Goal: Information Seeking & Learning: Compare options

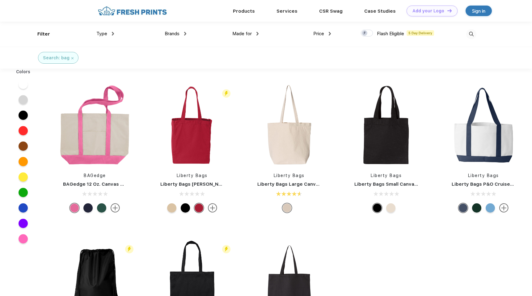
scroll to position [0, 0]
click at [330, 32] on img at bounding box center [330, 34] width 2 height 4
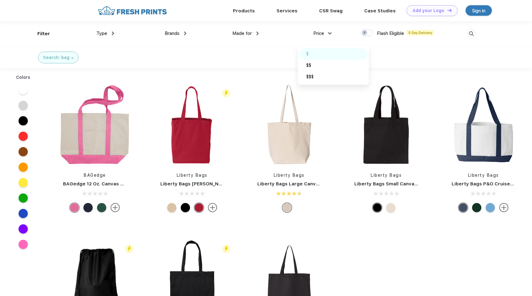
click at [322, 55] on div "$" at bounding box center [333, 53] width 68 height 11
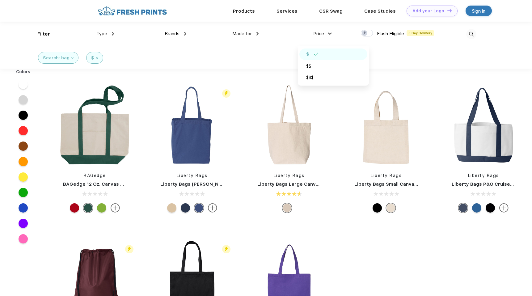
click at [288, 48] on div "Search: bag $" at bounding box center [266, 58] width 532 height 22
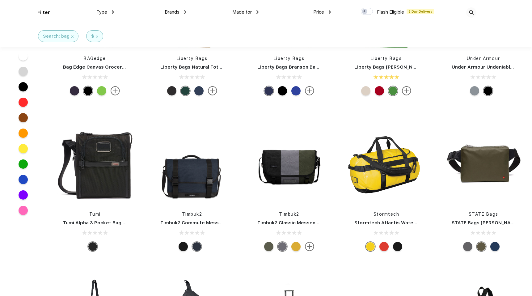
scroll to position [706, 0]
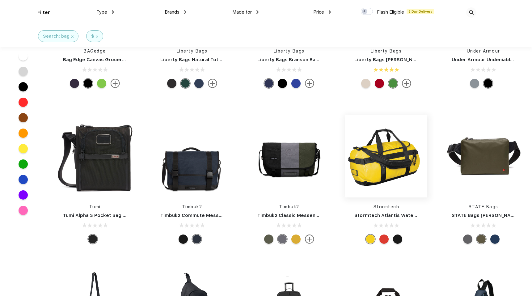
click at [378, 140] on img at bounding box center [386, 156] width 82 height 82
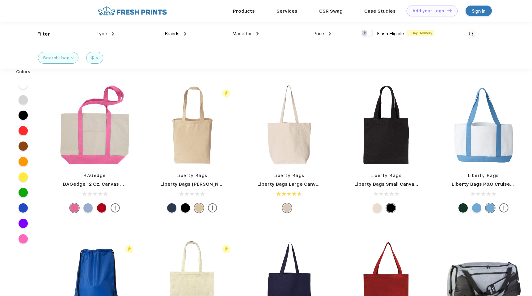
click at [70, 56] on div "Search: bag" at bounding box center [58, 58] width 31 height 6
click at [71, 59] on img at bounding box center [72, 58] width 2 height 2
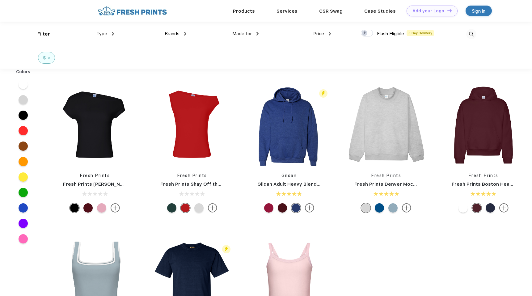
click at [102, 39] on div "Type Shirts Sweaters Bottoms Accessories Hats Tanks Jackets Jerseys Polos" at bounding box center [78, 34] width 72 height 25
click at [104, 31] on span "Type" at bounding box center [101, 34] width 11 height 6
click at [112, 33] on div "Type" at bounding box center [105, 33] width 18 height 7
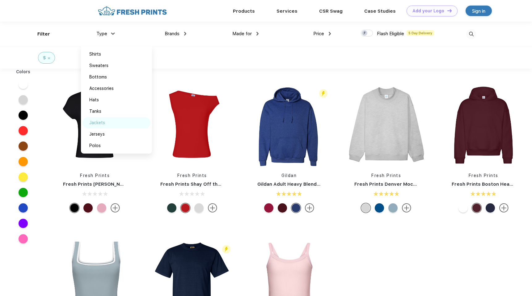
click at [124, 123] on div "Jackets" at bounding box center [116, 122] width 68 height 11
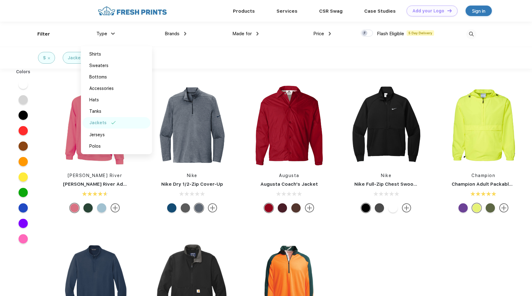
click at [178, 52] on div "$ Jackets" at bounding box center [266, 58] width 532 height 22
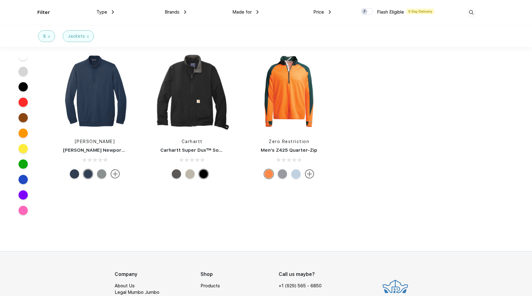
scroll to position [143, 0]
click at [188, 83] on img at bounding box center [192, 91] width 82 height 82
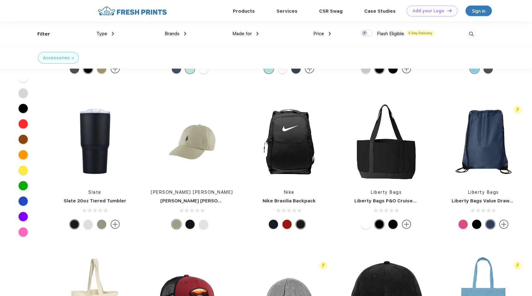
scroll to position [1309, 0]
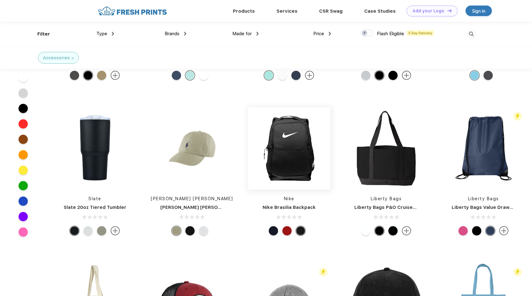
click at [277, 151] on img at bounding box center [289, 148] width 82 height 82
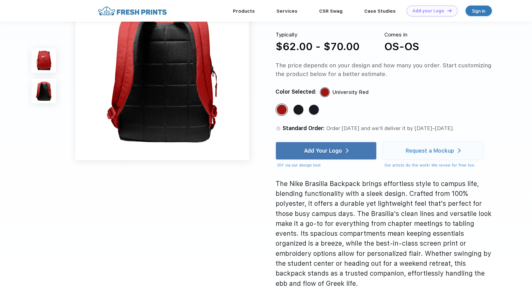
scroll to position [239, 0]
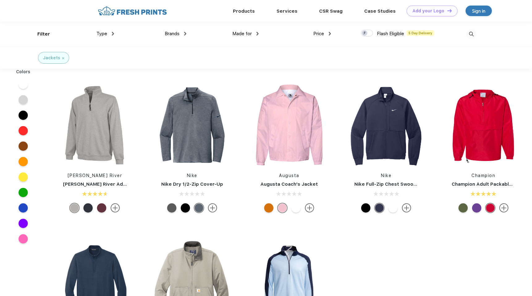
scroll to position [0, 0]
click at [258, 33] on img at bounding box center [257, 34] width 2 height 4
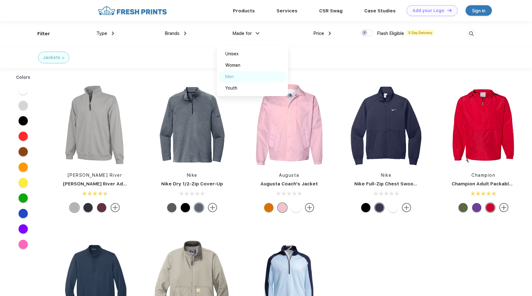
click at [234, 78] on div "Men" at bounding box center [229, 77] width 9 height 6
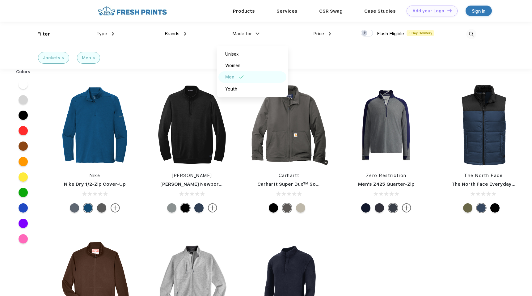
click at [305, 49] on div "Jackets Men" at bounding box center [266, 58] width 532 height 22
click at [317, 38] on div "Price $ $$ $$$" at bounding box center [295, 34] width 72 height 25
click at [326, 35] on div "Price" at bounding box center [322, 33] width 18 height 7
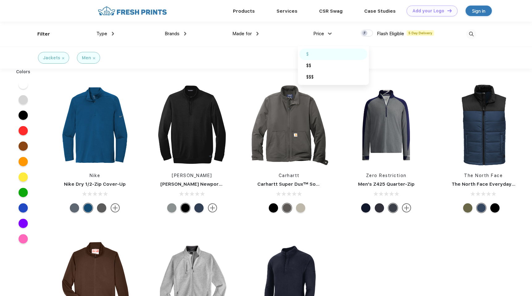
click at [321, 57] on div "$" at bounding box center [333, 53] width 68 height 11
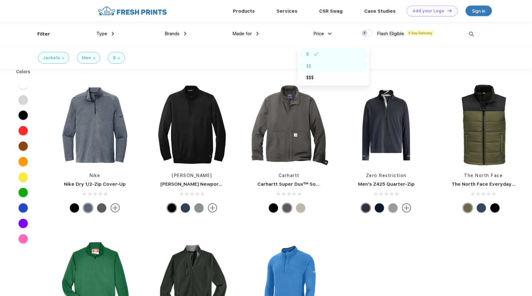
click at [320, 65] on img at bounding box center [318, 66] width 5 height 3
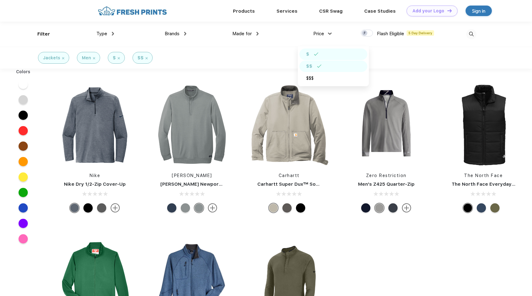
click at [333, 56] on div "$" at bounding box center [333, 53] width 68 height 11
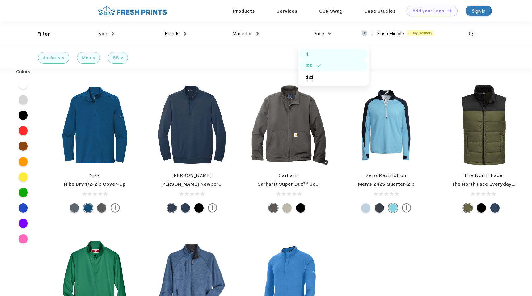
click at [333, 56] on div "$" at bounding box center [333, 53] width 68 height 11
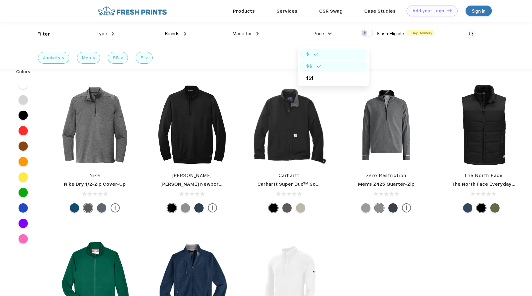
click at [333, 64] on div "$$" at bounding box center [333, 66] width 68 height 11
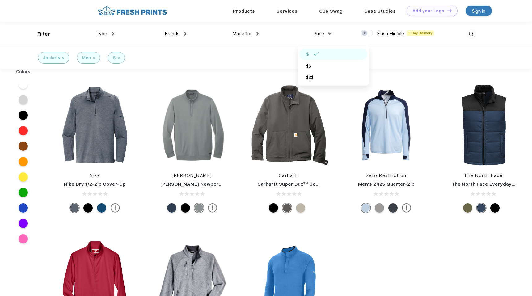
click at [372, 58] on div "Jackets Men $" at bounding box center [266, 58] width 532 height 22
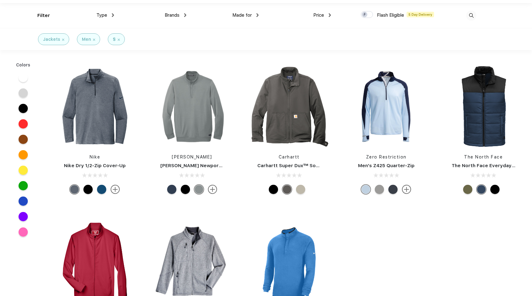
scroll to position [19, 0]
click at [111, 112] on img at bounding box center [95, 106] width 82 height 82
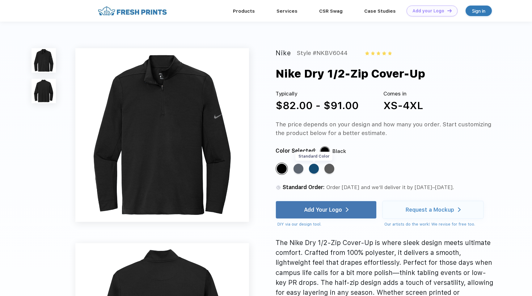
click at [313, 171] on div "Standard Color" at bounding box center [314, 169] width 10 height 10
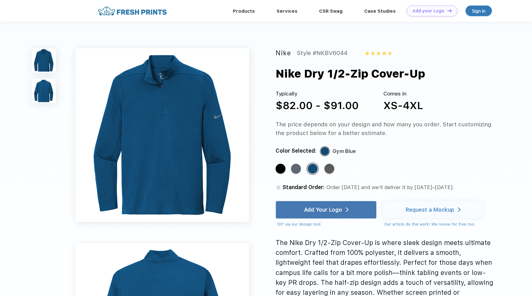
click at [336, 171] on div "Standard Color Standard Color Standard Color Standard Color" at bounding box center [379, 171] width 206 height 18
click at [335, 171] on div "Standard Color Standard Color Standard Color Standard Color" at bounding box center [379, 171] width 206 height 18
click at [330, 170] on div "Standard Color" at bounding box center [329, 169] width 10 height 10
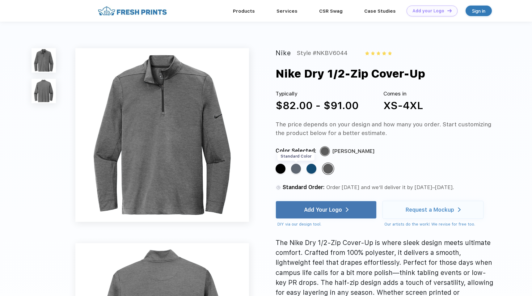
click at [295, 169] on div "Standard Color" at bounding box center [296, 169] width 10 height 10
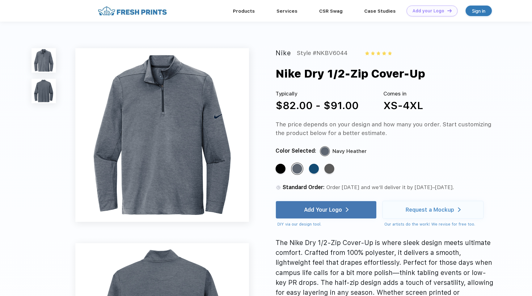
scroll to position [19, 0]
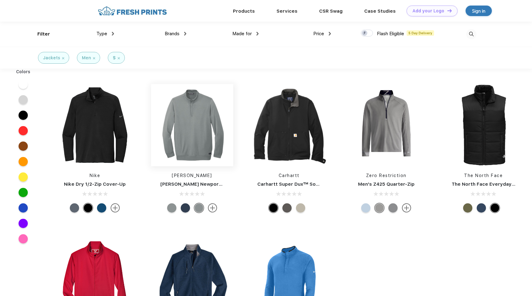
scroll to position [0, 0]
click at [213, 122] on img at bounding box center [192, 125] width 82 height 82
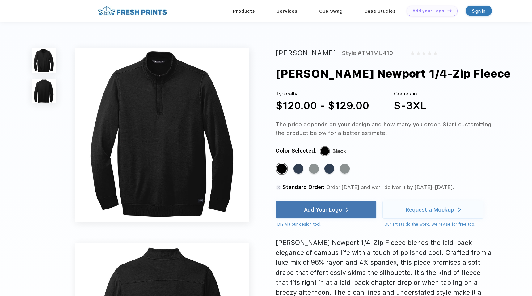
scroll to position [0, 0]
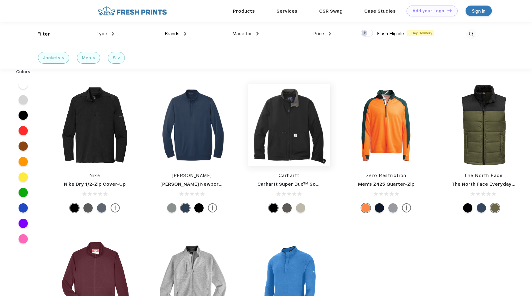
scroll to position [0, 0]
click at [304, 129] on img at bounding box center [289, 125] width 82 height 82
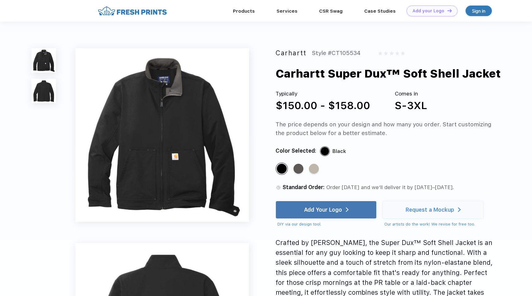
scroll to position [0, 0]
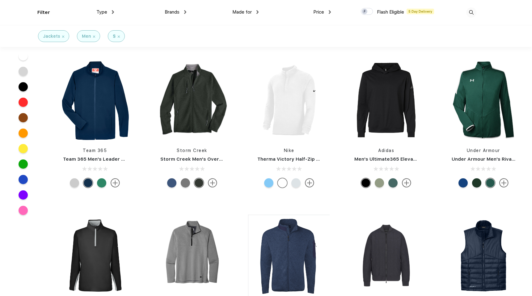
scroll to position [134, 0]
click at [116, 100] on img at bounding box center [95, 100] width 82 height 82
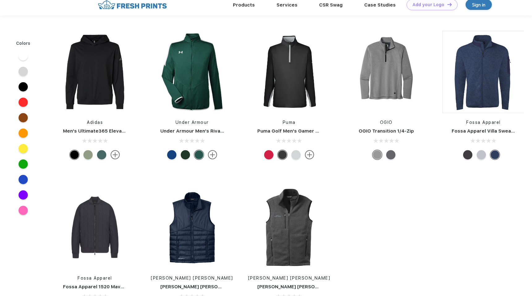
scroll to position [134, 0]
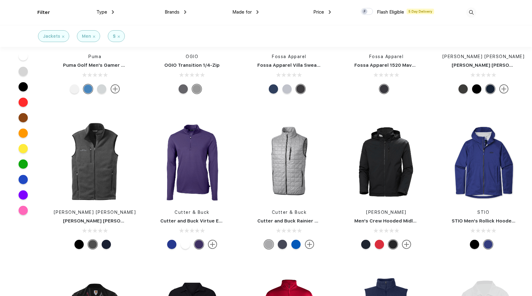
scroll to position [387, 0]
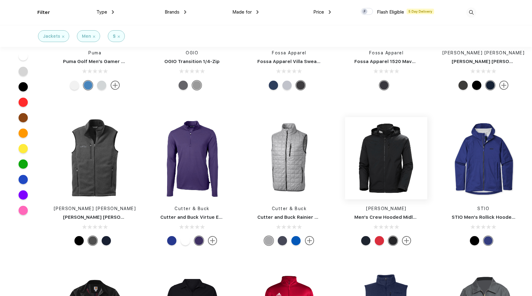
click at [364, 141] on img at bounding box center [386, 158] width 82 height 82
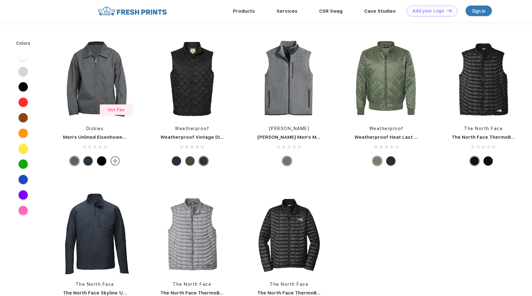
scroll to position [215, 0]
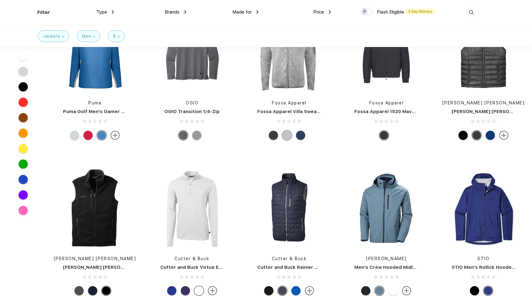
scroll to position [338, 0]
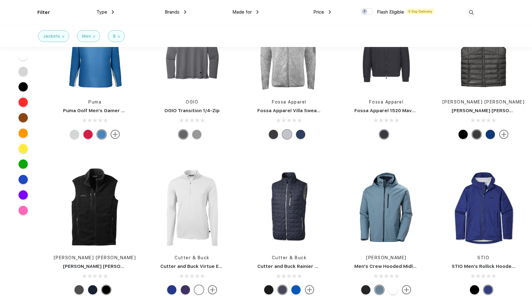
click at [298, 134] on div at bounding box center [300, 134] width 9 height 9
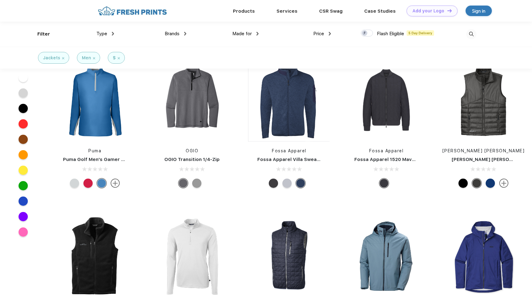
scroll to position [267, 0]
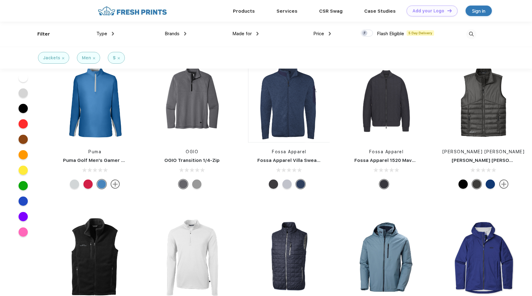
click at [298, 134] on img at bounding box center [289, 101] width 82 height 82
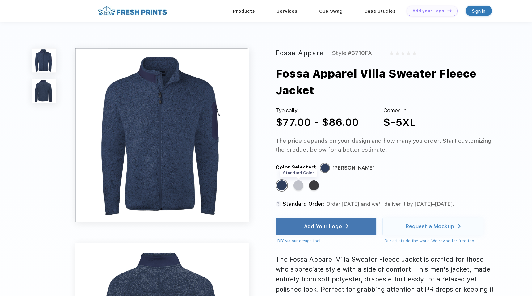
click at [299, 183] on div "Standard Color" at bounding box center [298, 185] width 10 height 10
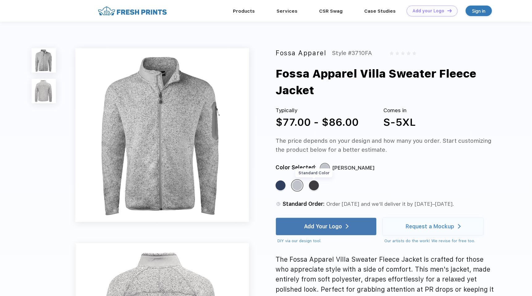
click at [314, 185] on div "Standard Color" at bounding box center [314, 185] width 10 height 10
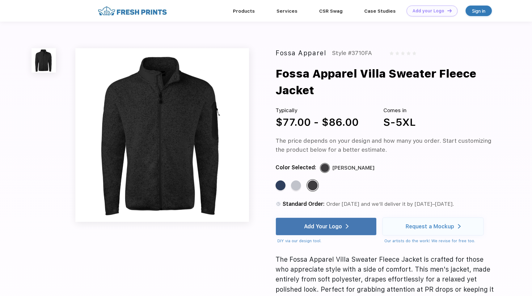
scroll to position [215, 0]
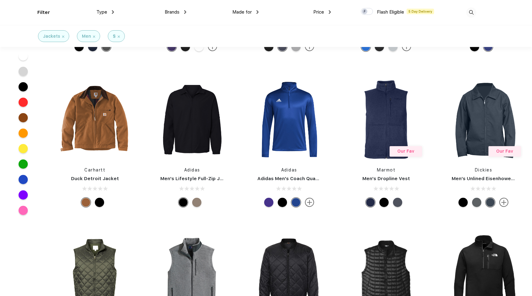
scroll to position [588, 0]
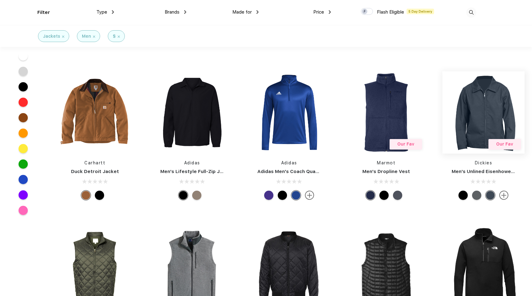
click at [460, 130] on img at bounding box center [483, 112] width 82 height 82
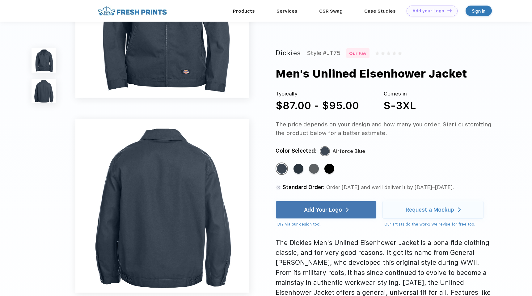
scroll to position [103, 0]
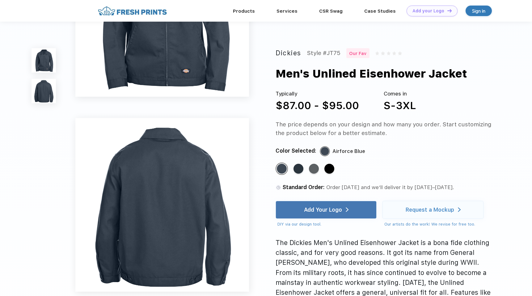
click at [212, 168] on img at bounding box center [162, 205] width 174 height 174
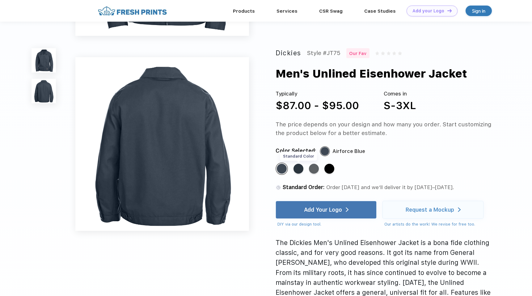
click at [302, 171] on div "Standard Color" at bounding box center [298, 169] width 10 height 10
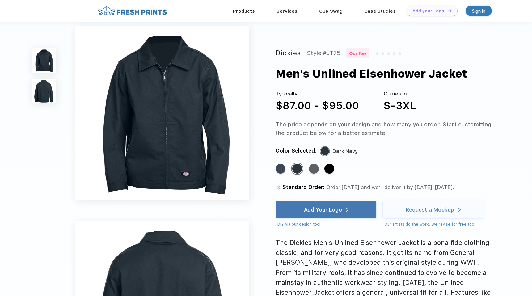
scroll to position [0, 0]
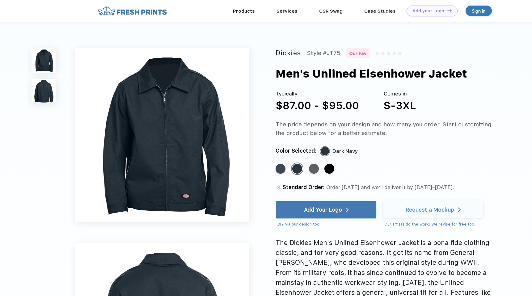
click at [319, 169] on div "Standard Color Standard Color Standard Color Standard Color" at bounding box center [379, 171] width 206 height 18
click at [315, 169] on div "Standard Color" at bounding box center [314, 169] width 10 height 10
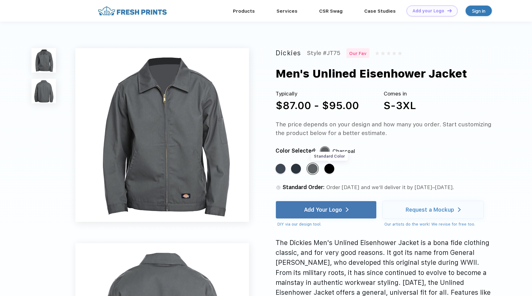
click at [330, 170] on div "Standard Color" at bounding box center [329, 169] width 10 height 10
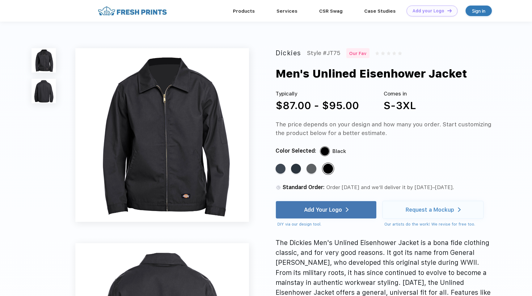
scroll to position [215, 0]
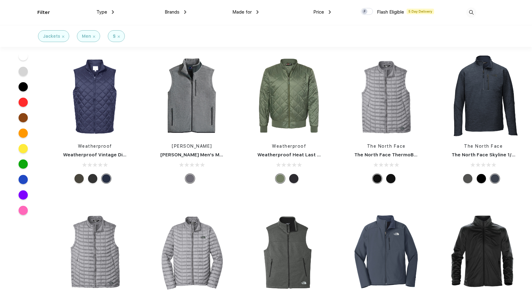
scroll to position [762, 0]
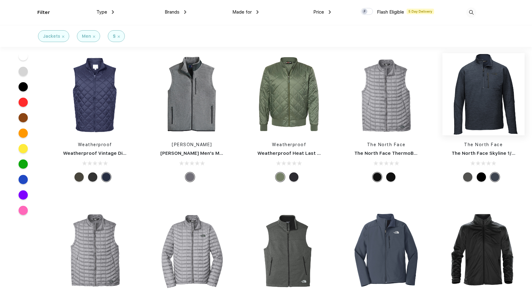
click at [467, 101] on img at bounding box center [483, 94] width 82 height 82
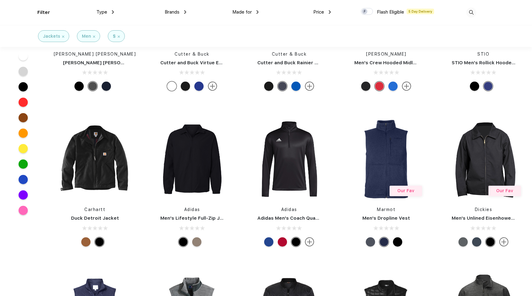
scroll to position [542, 0]
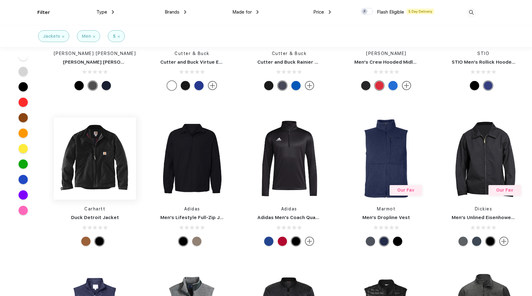
click at [116, 147] on img at bounding box center [95, 158] width 82 height 82
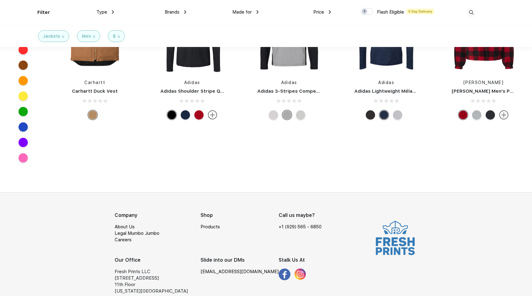
scroll to position [2394, 0]
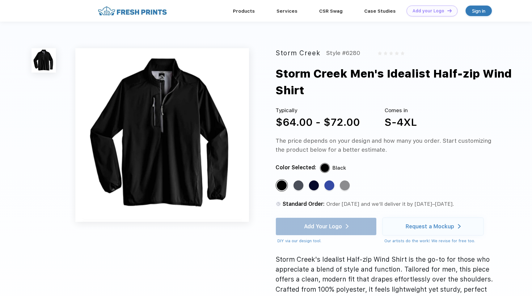
click at [167, 111] on img at bounding box center [162, 135] width 174 height 174
